Goal: Information Seeking & Learning: Learn about a topic

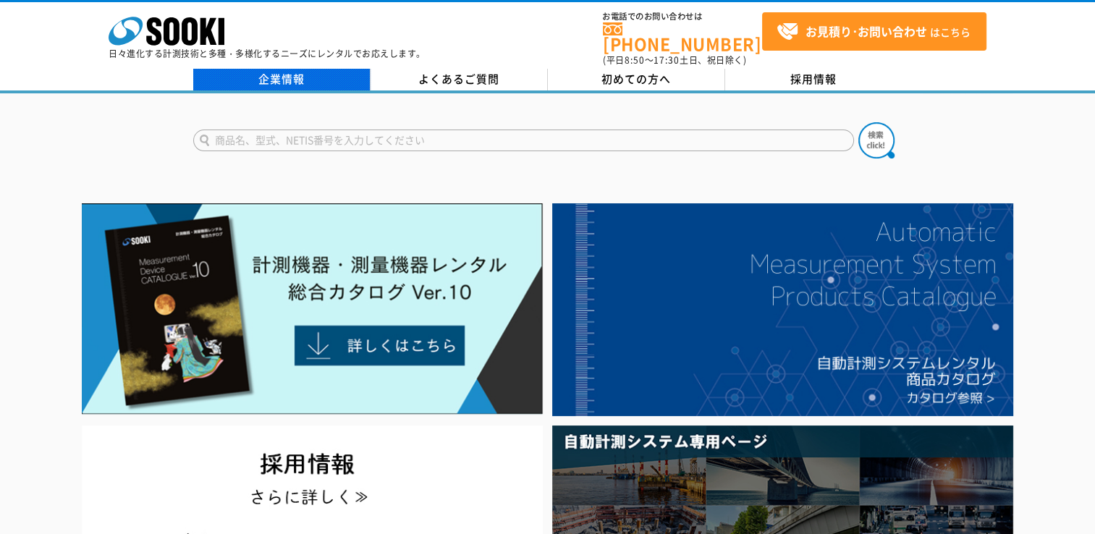
click at [274, 80] on link "企業情報" at bounding box center [281, 80] width 177 height 22
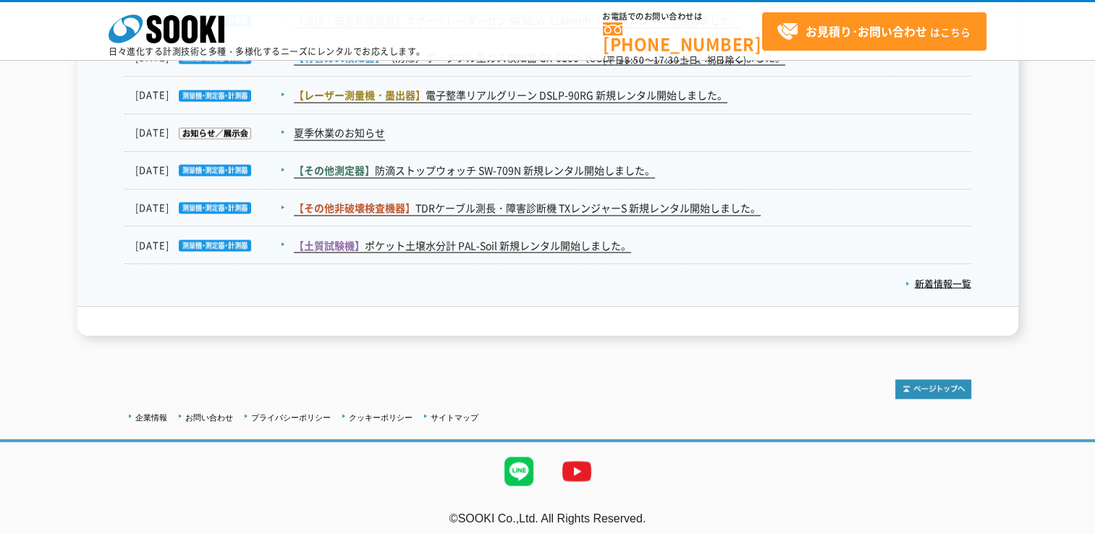
scroll to position [2499, 0]
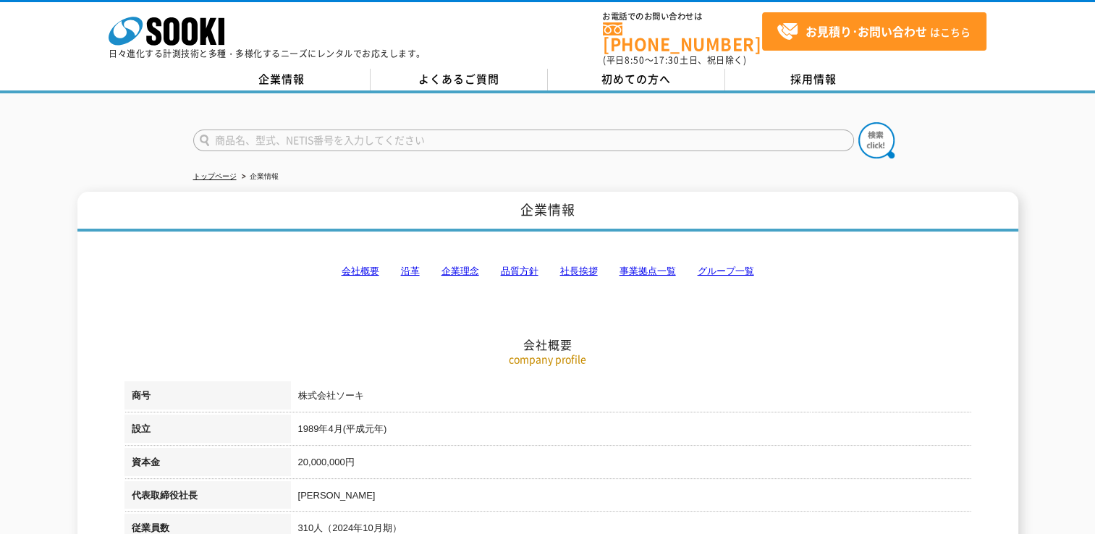
click at [592, 268] on link "社長挨拶" at bounding box center [579, 271] width 38 height 11
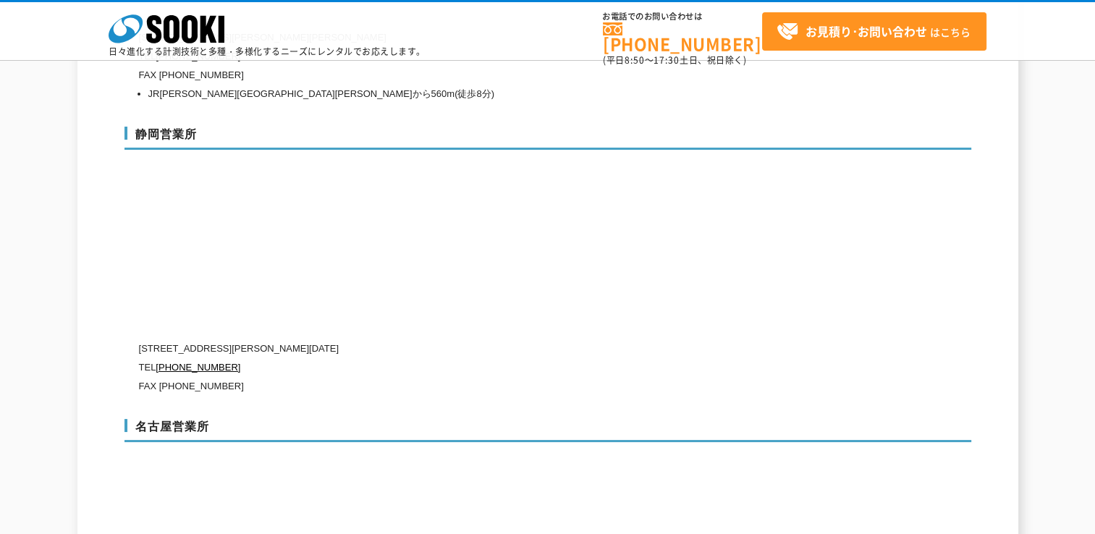
scroll to position [4915, 0]
